Goal: Find specific page/section: Find specific page/section

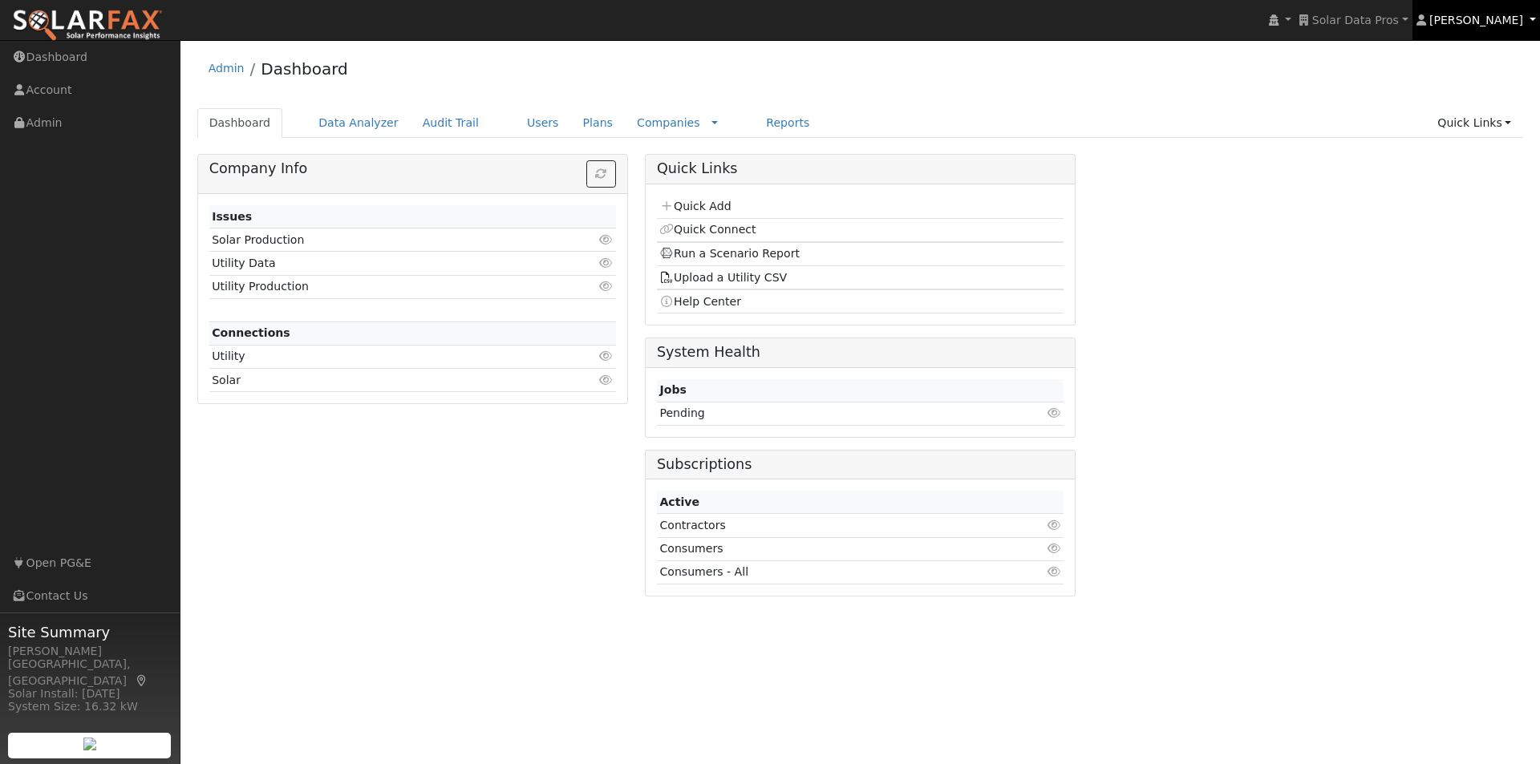
click at [1488, 29] on link "[PERSON_NAME]" at bounding box center [1476, 20] width 128 height 40
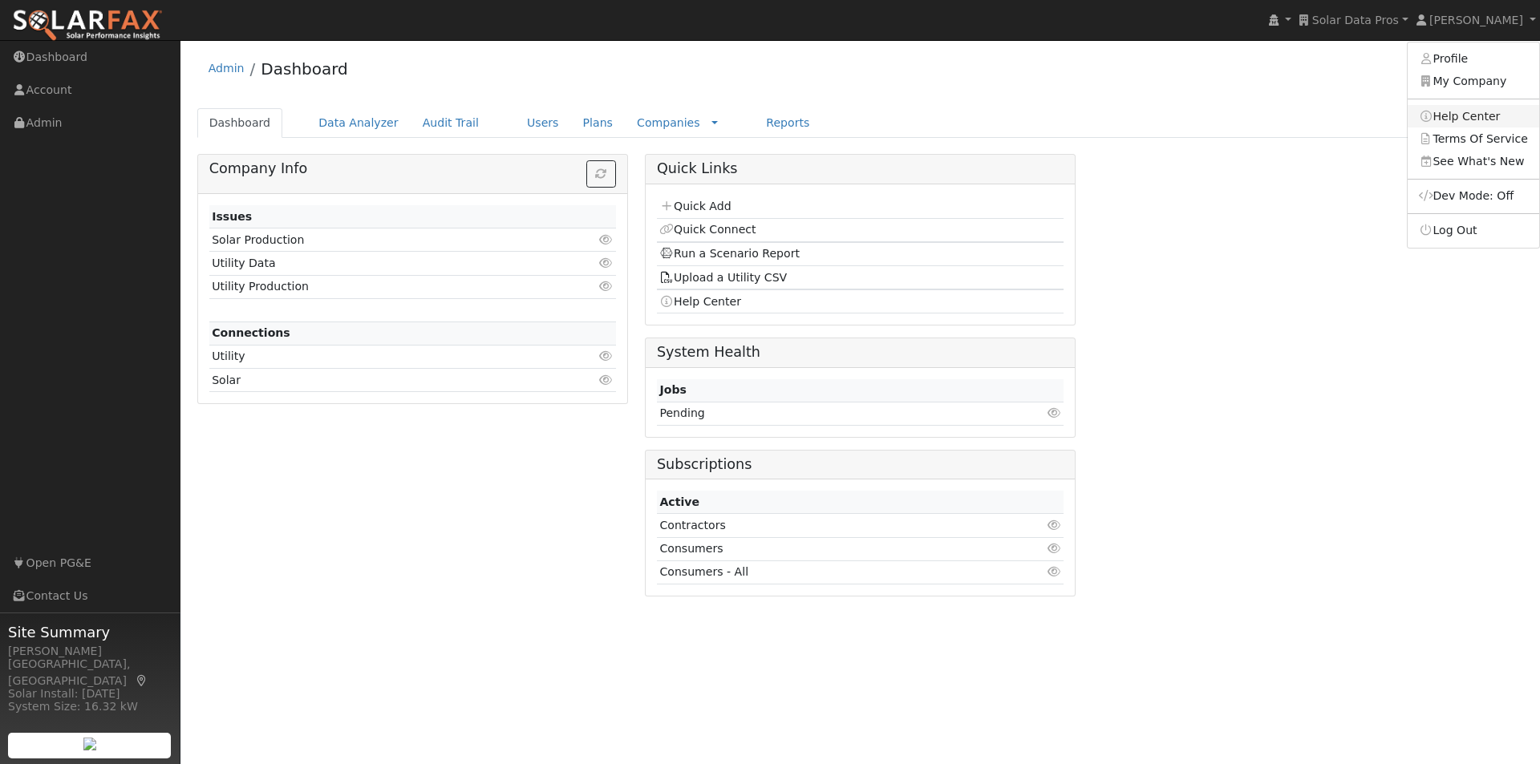
click at [1455, 115] on link "Help Center" at bounding box center [1473, 116] width 132 height 22
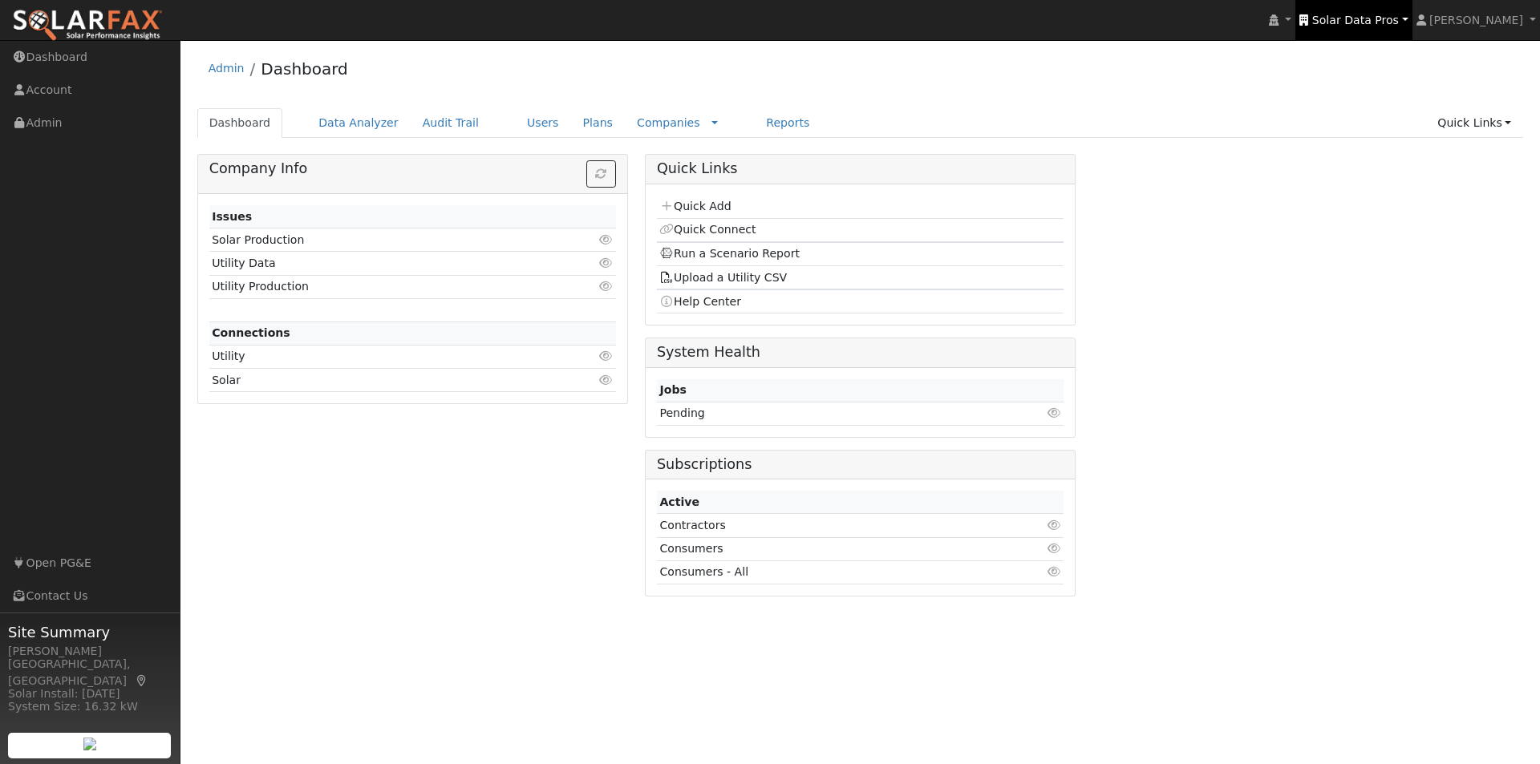
click at [1388, 18] on span "Solar Data Pros" at bounding box center [1355, 20] width 87 height 13
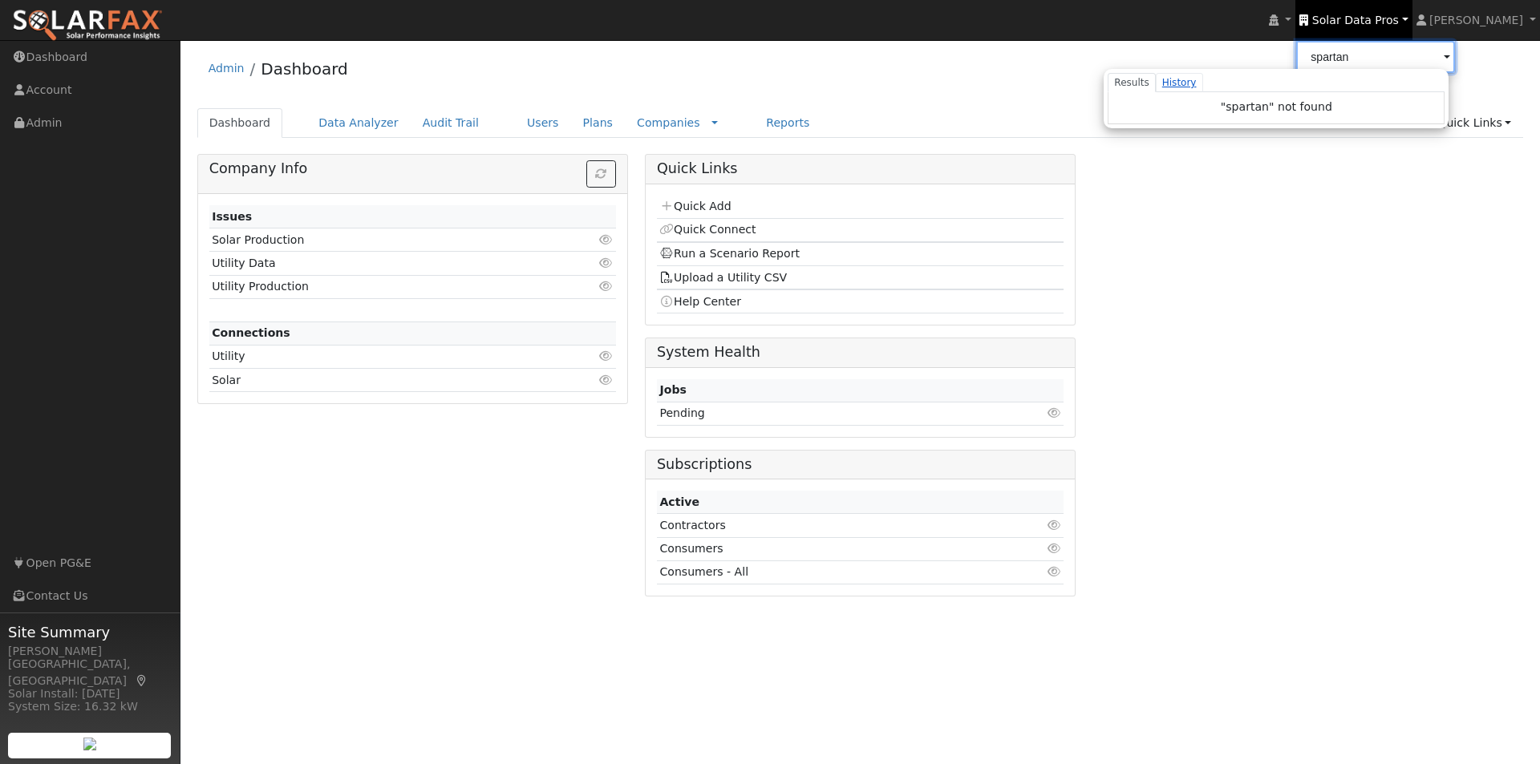
type input "spartan"
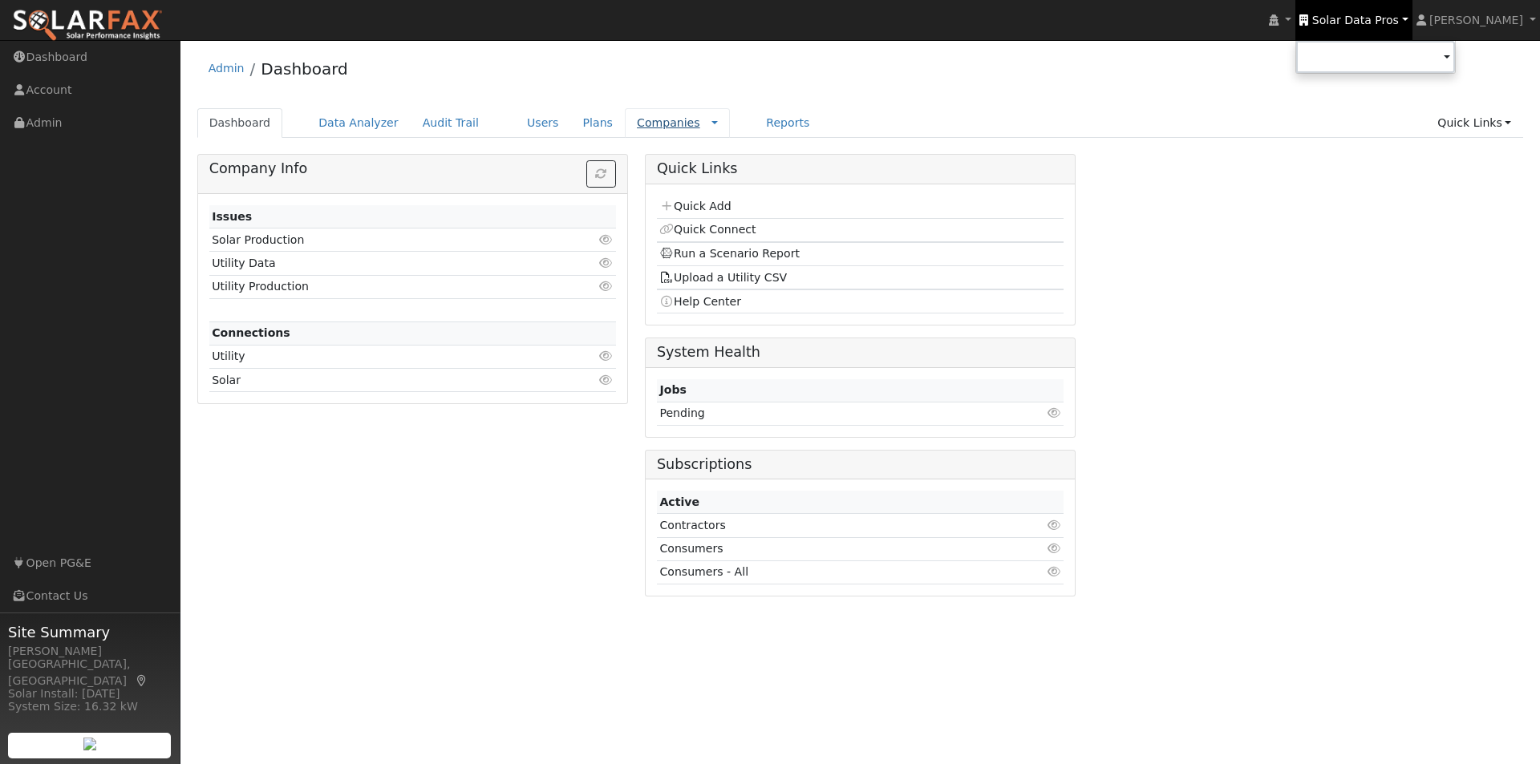
click at [637, 123] on link "Companies" at bounding box center [668, 122] width 63 height 13
